Goal: Information Seeking & Learning: Learn about a topic

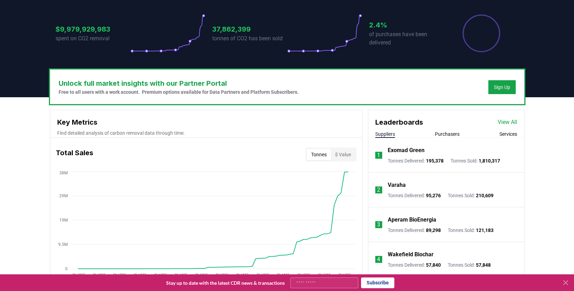
scroll to position [149, 0]
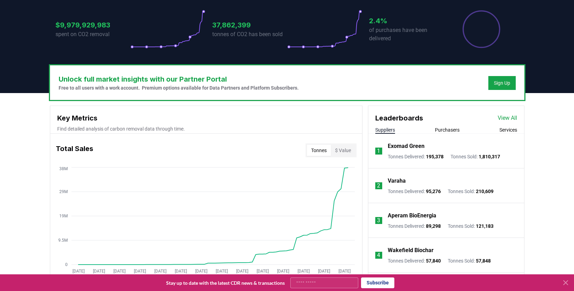
click at [501, 120] on link "View All" at bounding box center [507, 118] width 19 height 8
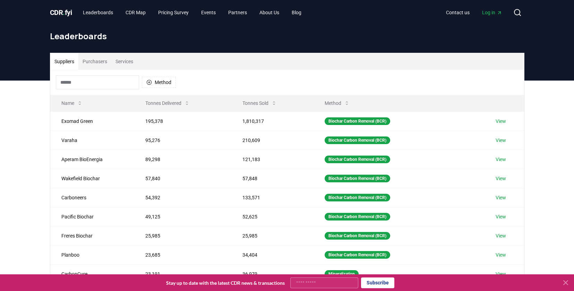
click at [95, 63] on button "Purchasers" at bounding box center [94, 61] width 33 height 17
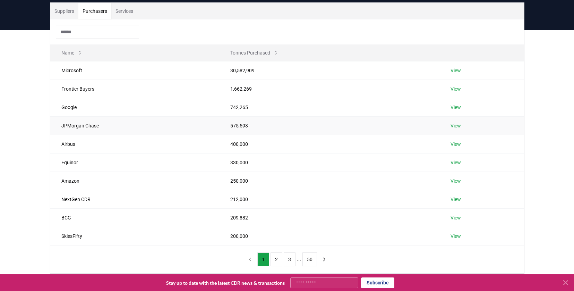
scroll to position [54, 0]
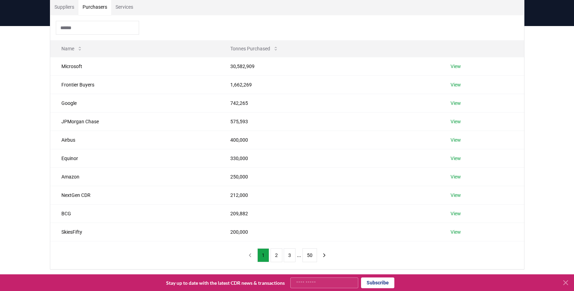
click at [29, 83] on div "Suppliers Purchasers Services Name Tonnes Purchased Microsoft 30,582,909 View F…" at bounding box center [287, 161] width 574 height 271
click at [274, 258] on button "2" at bounding box center [277, 255] width 12 height 14
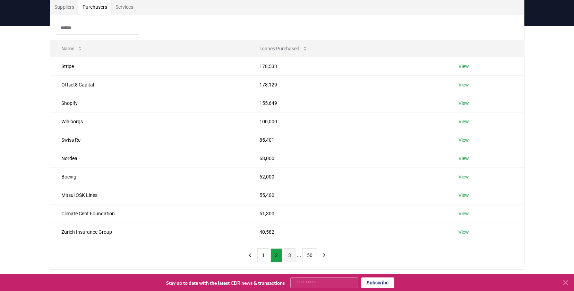
click at [288, 260] on button "3" at bounding box center [290, 255] width 12 height 14
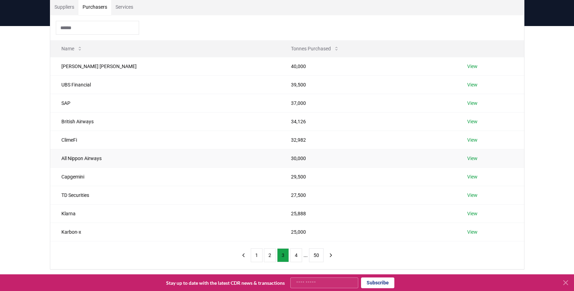
click at [467, 160] on link "View" at bounding box center [472, 158] width 10 height 7
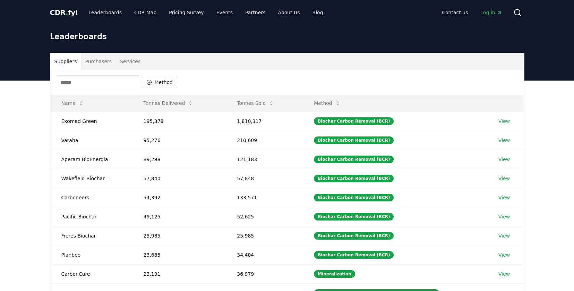
scroll to position [54, 0]
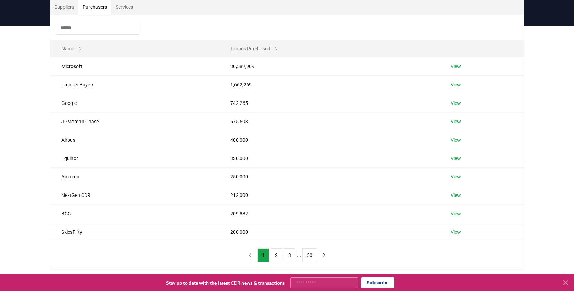
click at [102, 10] on button "Purchasers" at bounding box center [94, 7] width 33 height 17
click at [275, 256] on button "2" at bounding box center [277, 255] width 12 height 14
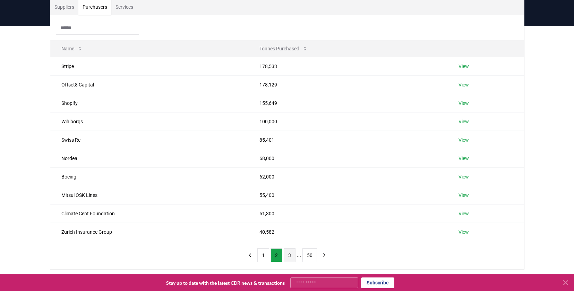
click at [288, 258] on button "3" at bounding box center [290, 255] width 12 height 14
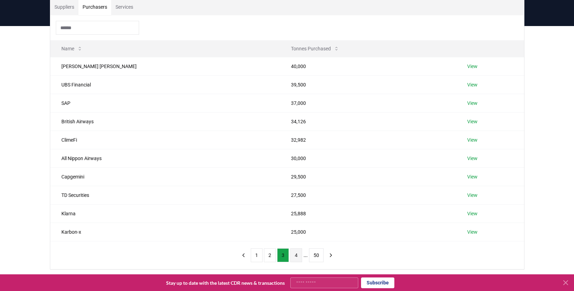
click at [295, 250] on button "4" at bounding box center [296, 255] width 12 height 14
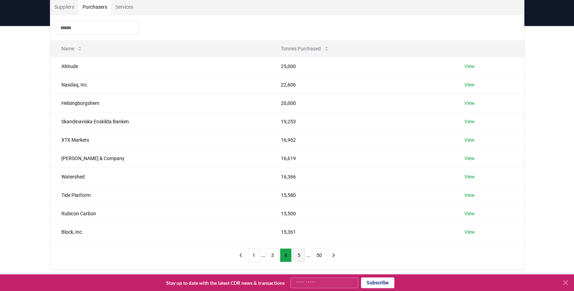
click at [299, 253] on button "5" at bounding box center [299, 255] width 12 height 14
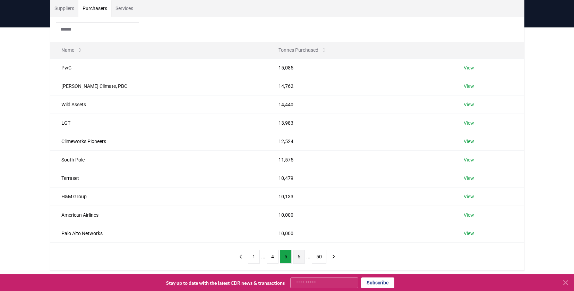
click at [301, 261] on button "6" at bounding box center [299, 256] width 12 height 14
click at [300, 260] on button "7" at bounding box center [299, 256] width 12 height 14
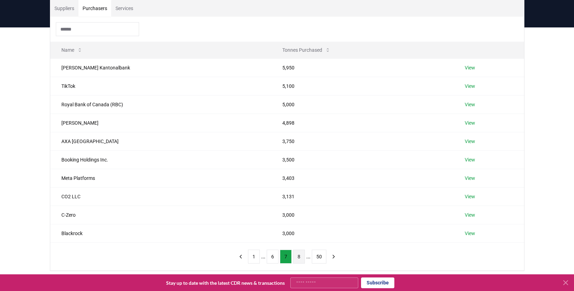
click at [298, 257] on button "8" at bounding box center [299, 256] width 12 height 14
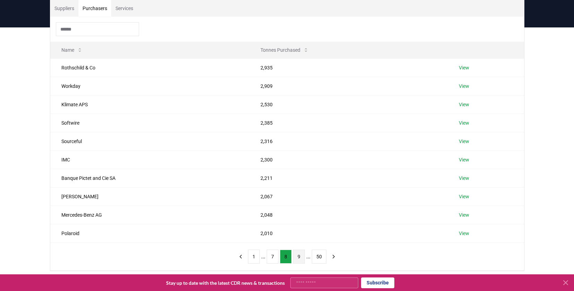
click at [299, 261] on button "9" at bounding box center [299, 256] width 12 height 14
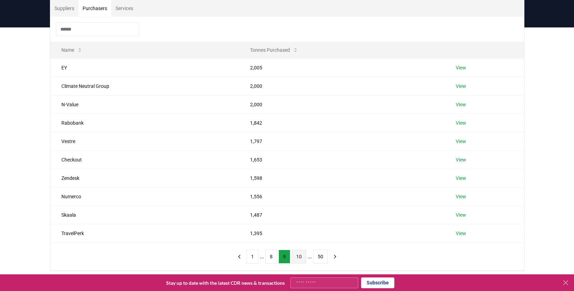
click at [304, 258] on button "10" at bounding box center [299, 256] width 15 height 14
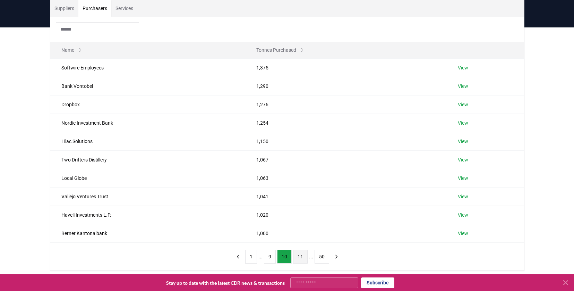
click at [300, 253] on button "11" at bounding box center [300, 256] width 15 height 14
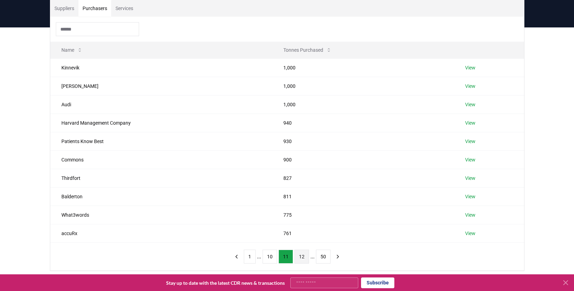
click at [305, 256] on button "12" at bounding box center [302, 256] width 15 height 14
click at [466, 142] on link "View" at bounding box center [471, 141] width 10 height 7
